Goal: Submit feedback/report problem

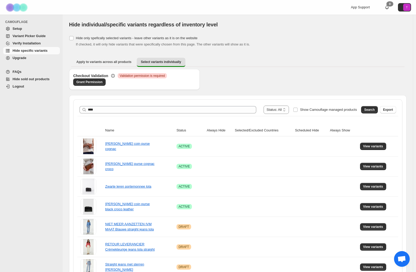
scroll to position [89, 0]
